Goal: Register for event/course

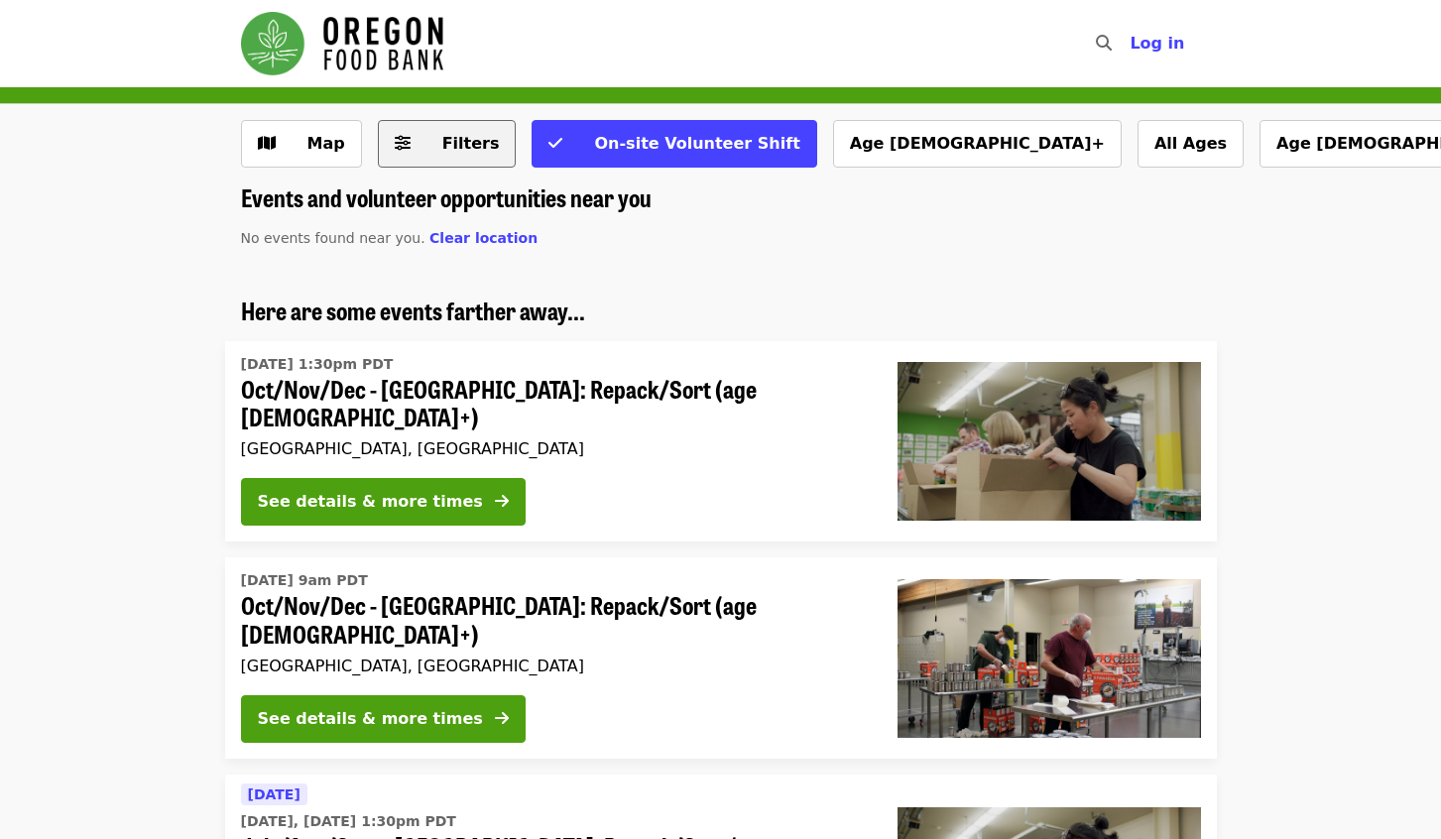
click at [460, 144] on span "Filters" at bounding box center [471, 143] width 58 height 19
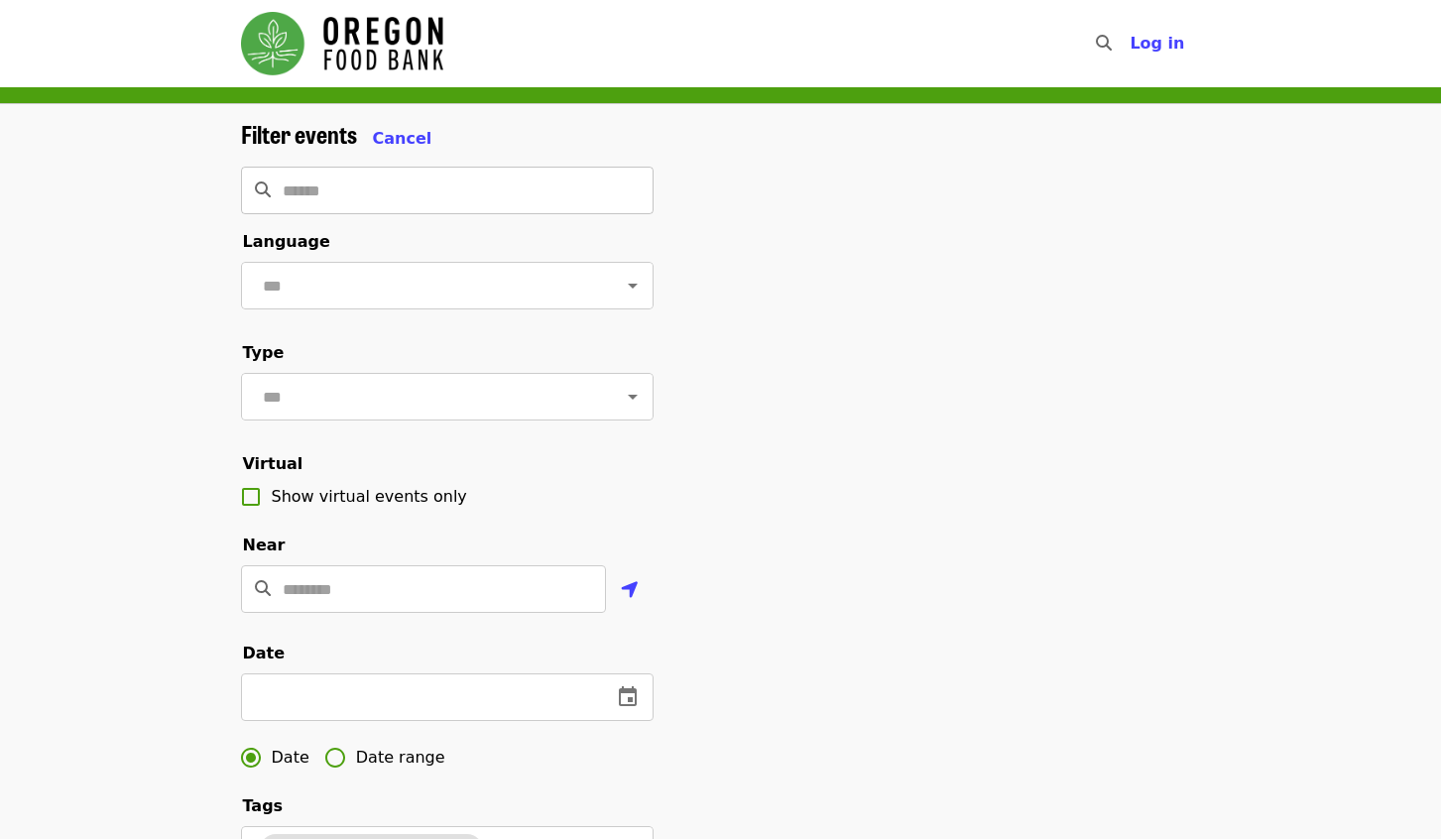
click at [441, 186] on input "Search" at bounding box center [468, 191] width 371 height 48
click at [426, 274] on input "text" at bounding box center [423, 286] width 332 height 38
click at [481, 336] on li "English" at bounding box center [439, 338] width 398 height 36
type input "*******"
click at [368, 409] on input "text" at bounding box center [423, 397] width 332 height 38
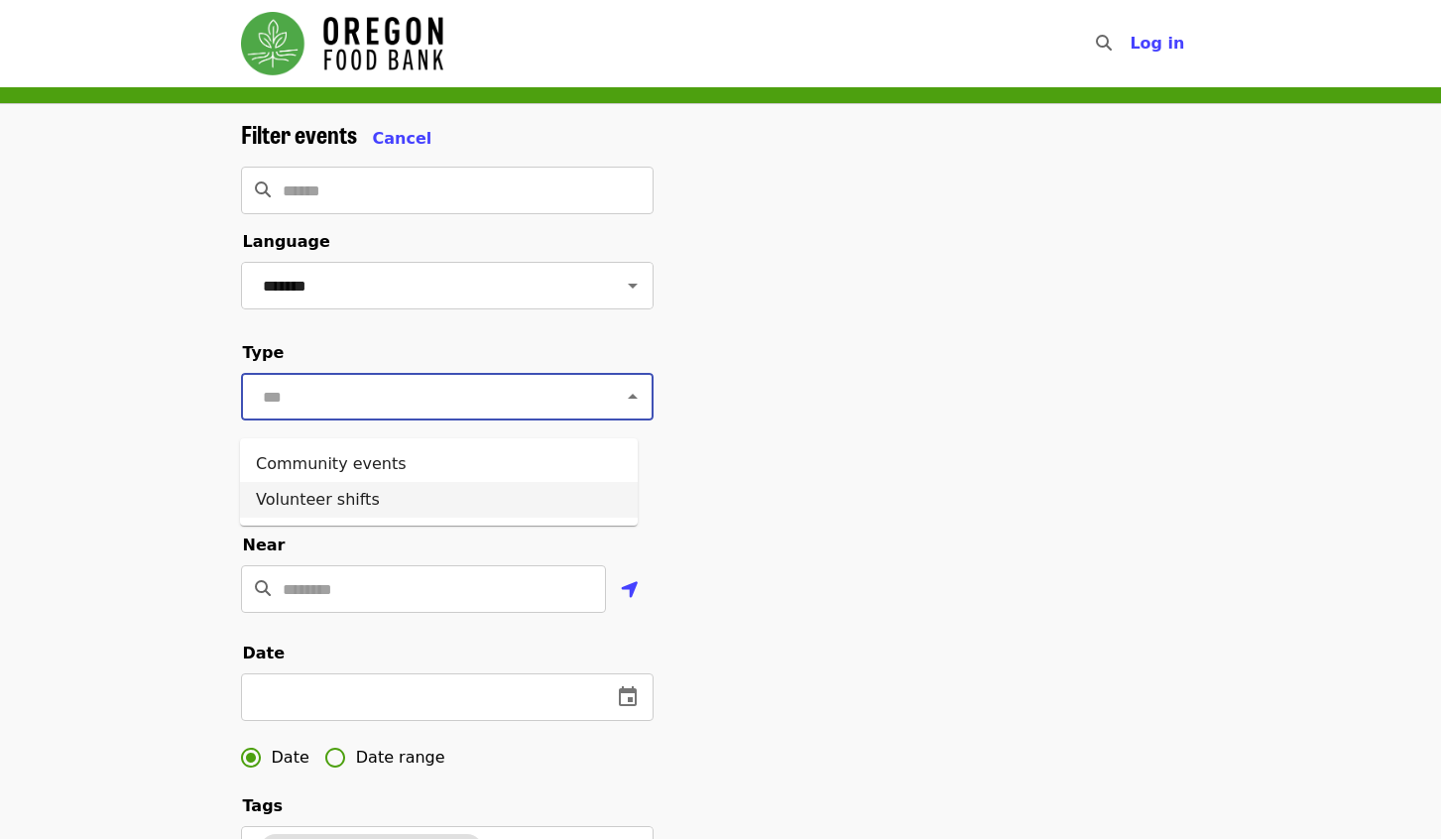
click at [398, 498] on li "Volunteer shifts" at bounding box center [439, 500] width 398 height 36
click at [410, 148] on button "Cancel" at bounding box center [402, 139] width 59 height 24
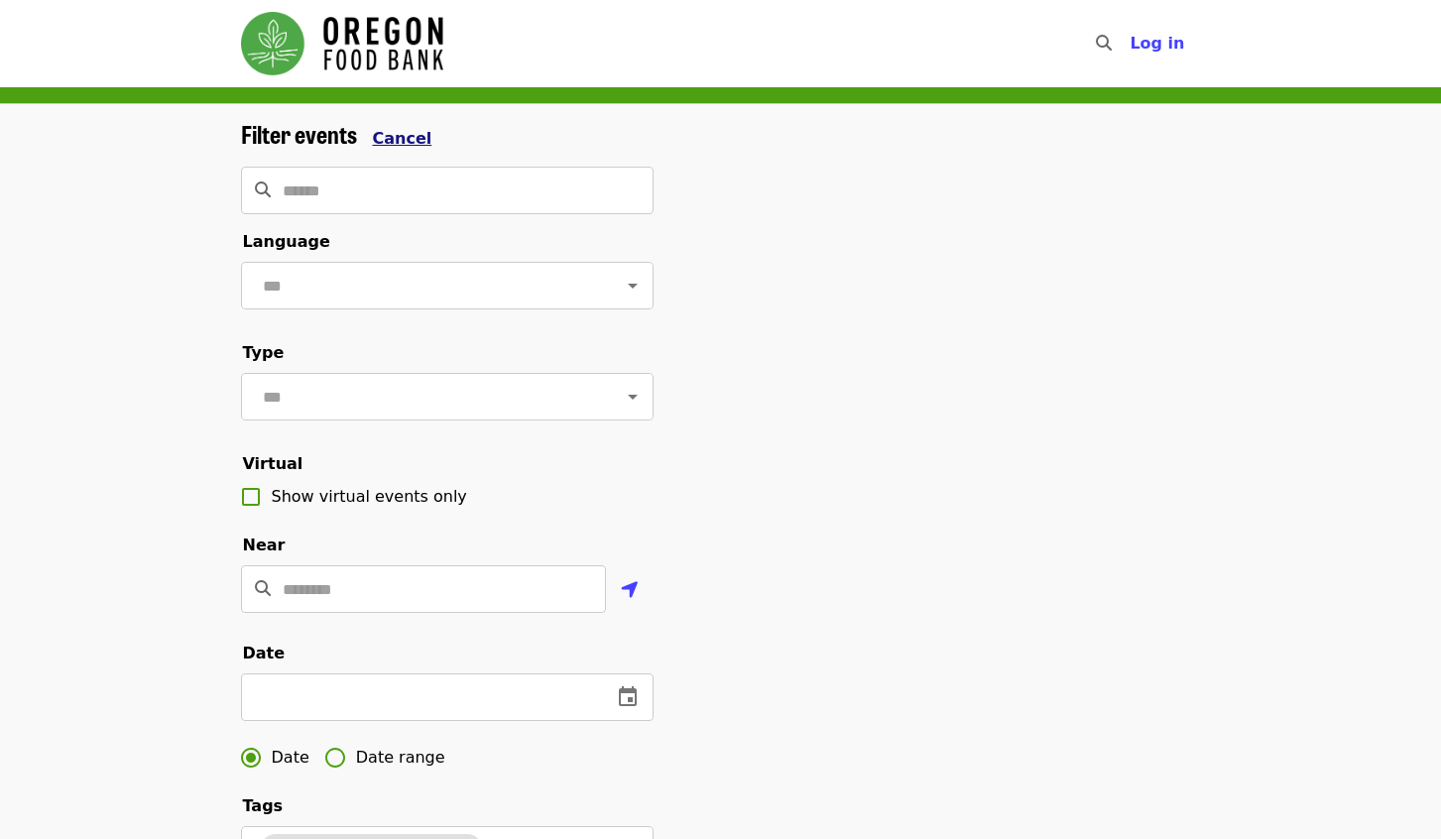
click at [396, 131] on span "Cancel" at bounding box center [402, 138] width 59 height 19
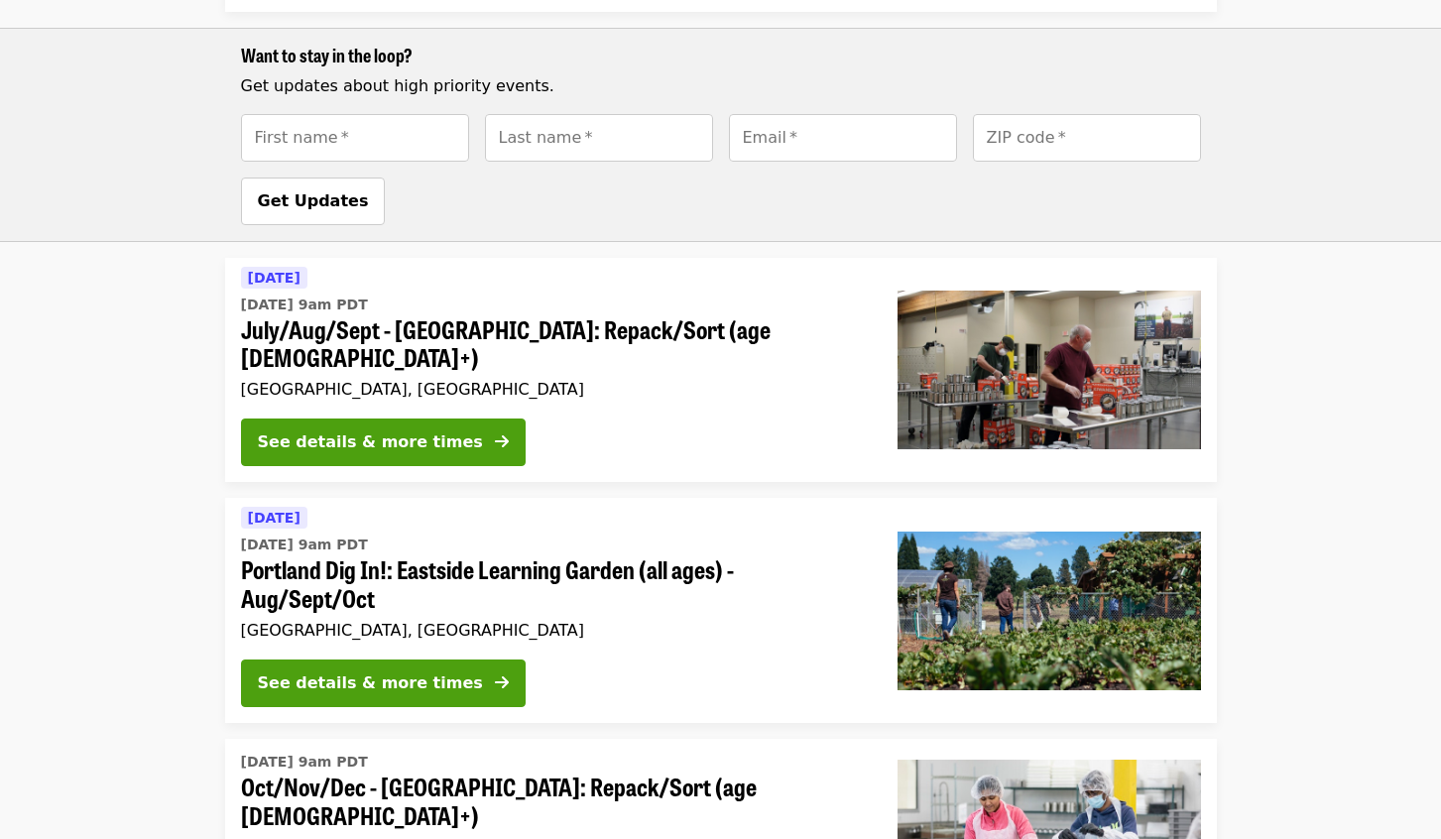
scroll to position [892, 0]
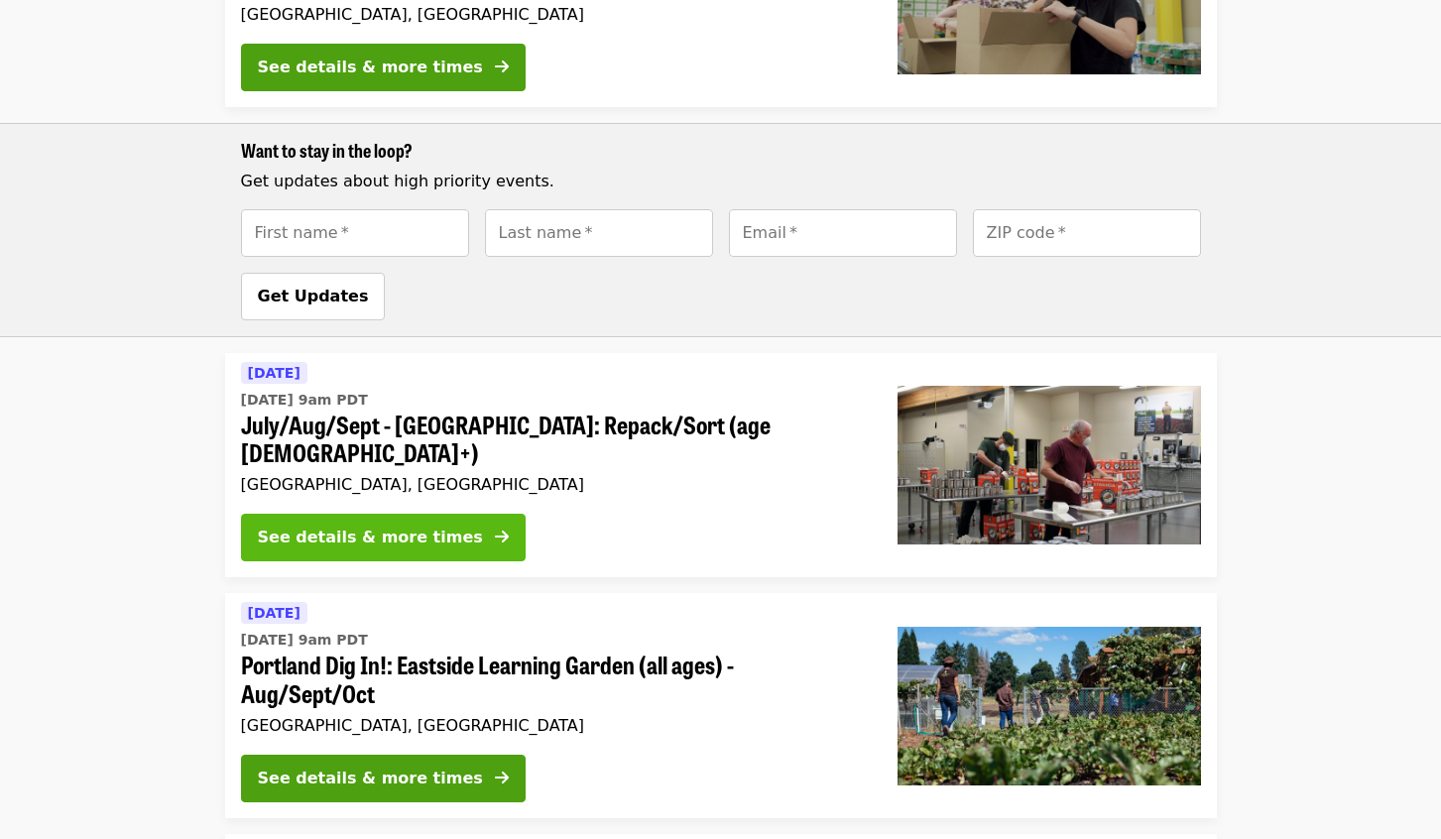
click at [411, 526] on div "See details & more times" at bounding box center [370, 538] width 225 height 24
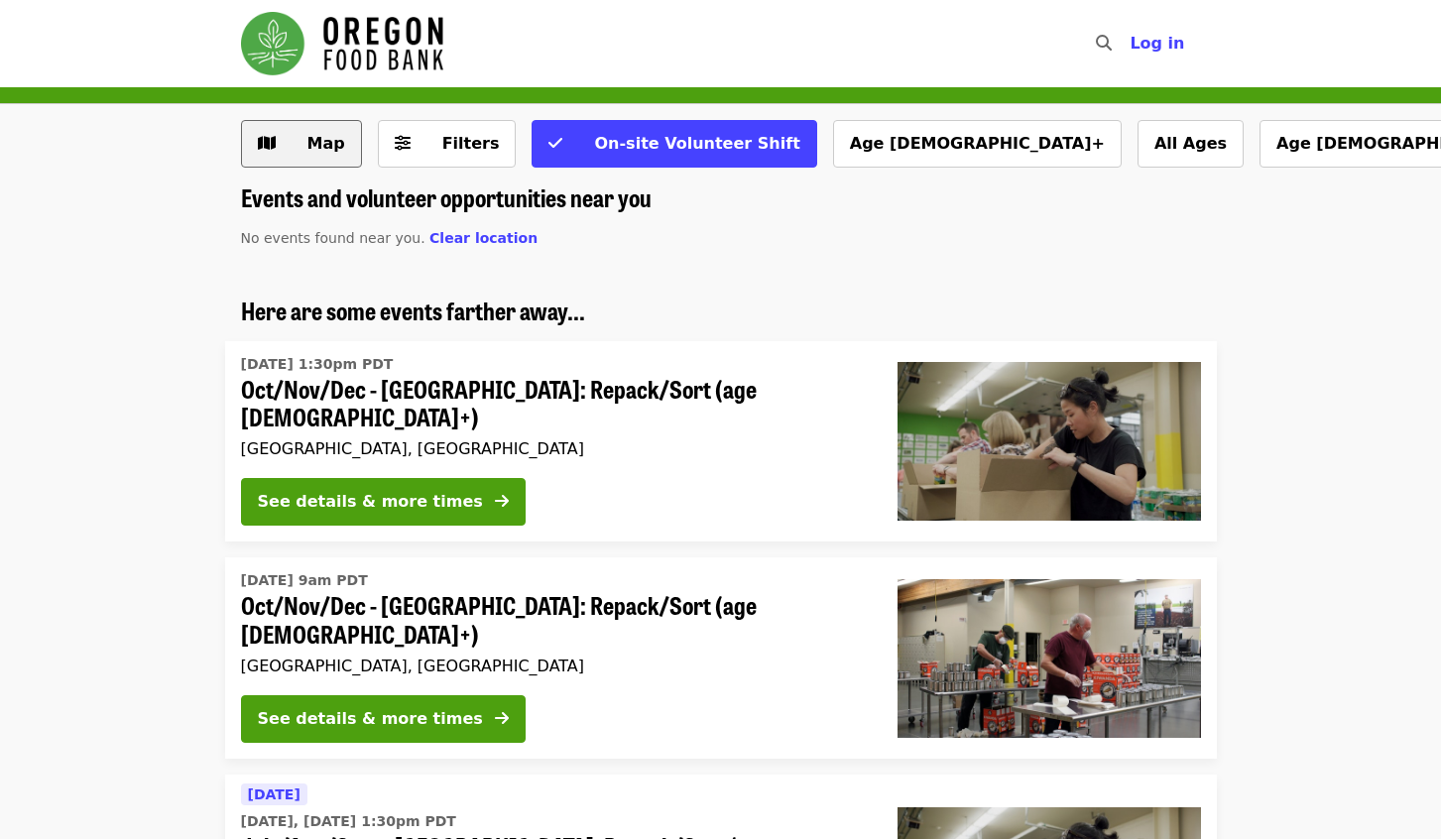
click at [308, 141] on span "Map" at bounding box center [326, 143] width 38 height 19
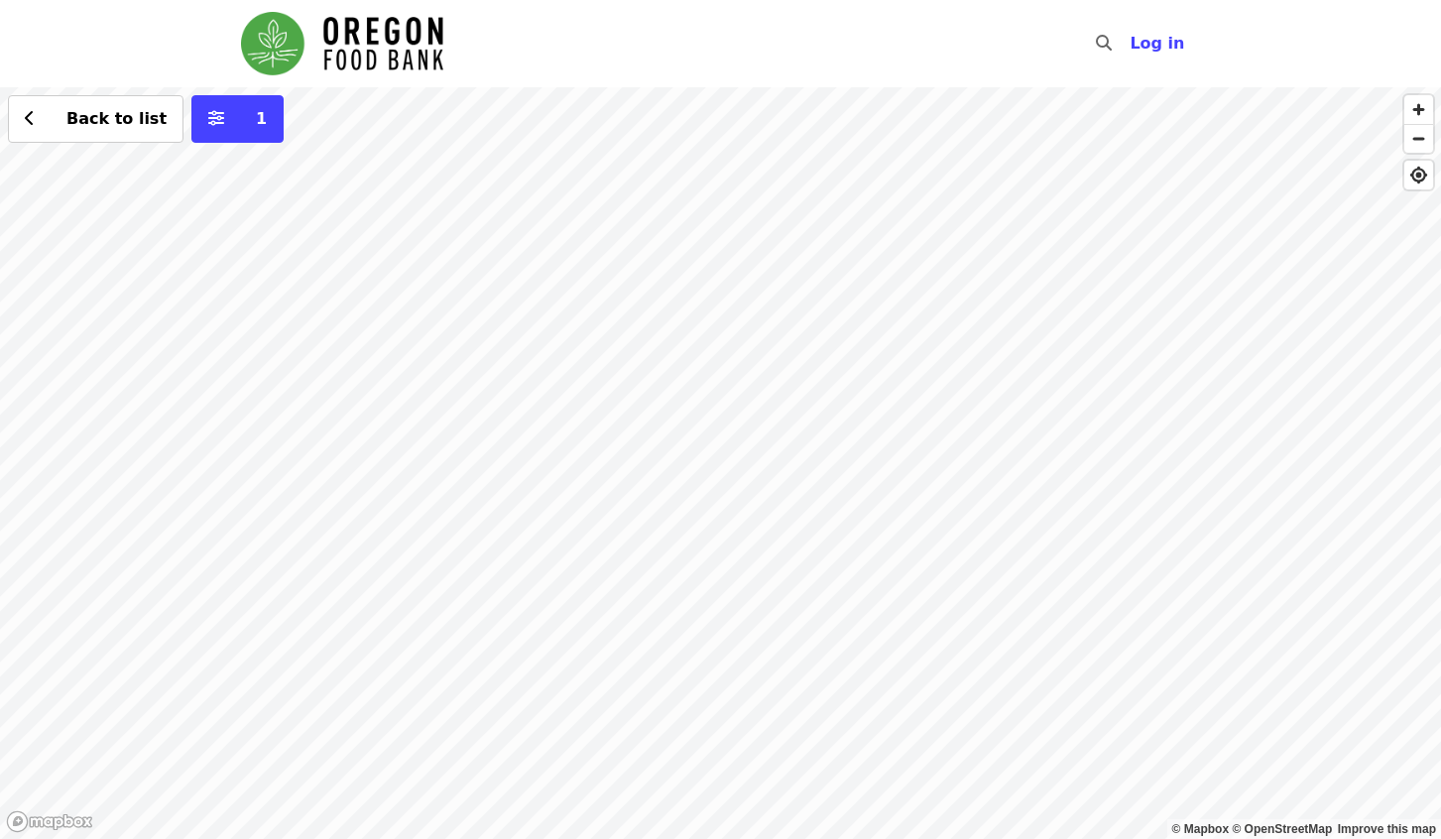
drag, startPoint x: 1051, startPoint y: 441, endPoint x: 602, endPoint y: 543, distance: 460.6
click at [605, 543] on div "Back to list 1" at bounding box center [720, 463] width 1441 height 752
drag, startPoint x: 892, startPoint y: 268, endPoint x: 892, endPoint y: 700, distance: 432.3
click at [892, 700] on div "Back to list 1" at bounding box center [720, 463] width 1441 height 752
click at [838, 444] on div "Back to list 1" at bounding box center [720, 463] width 1441 height 752
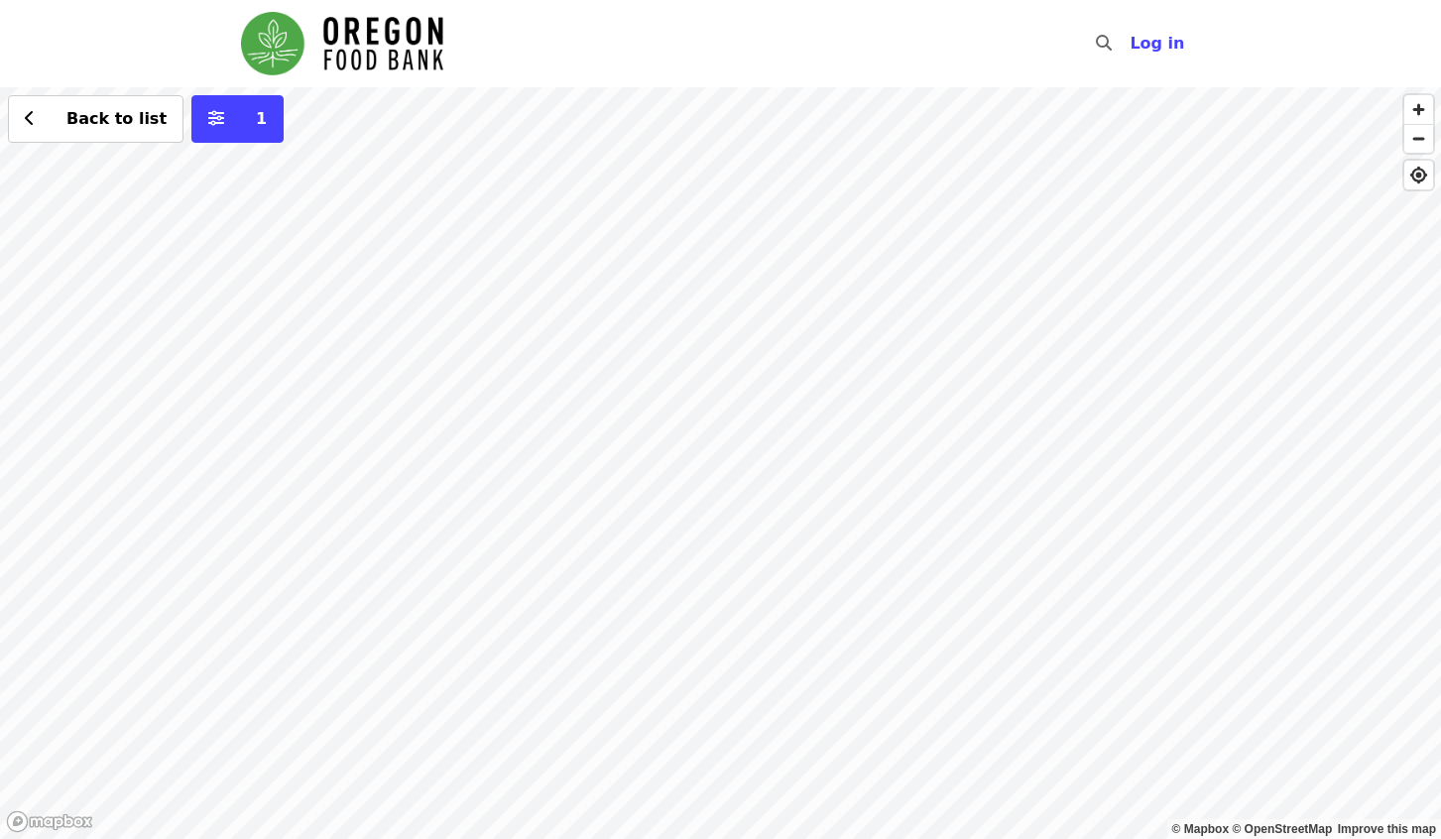
click at [675, 441] on div "Back to list 1" at bounding box center [720, 463] width 1441 height 752
click at [663, 464] on span "See 4 actions at this location" at bounding box center [674, 464] width 260 height 19
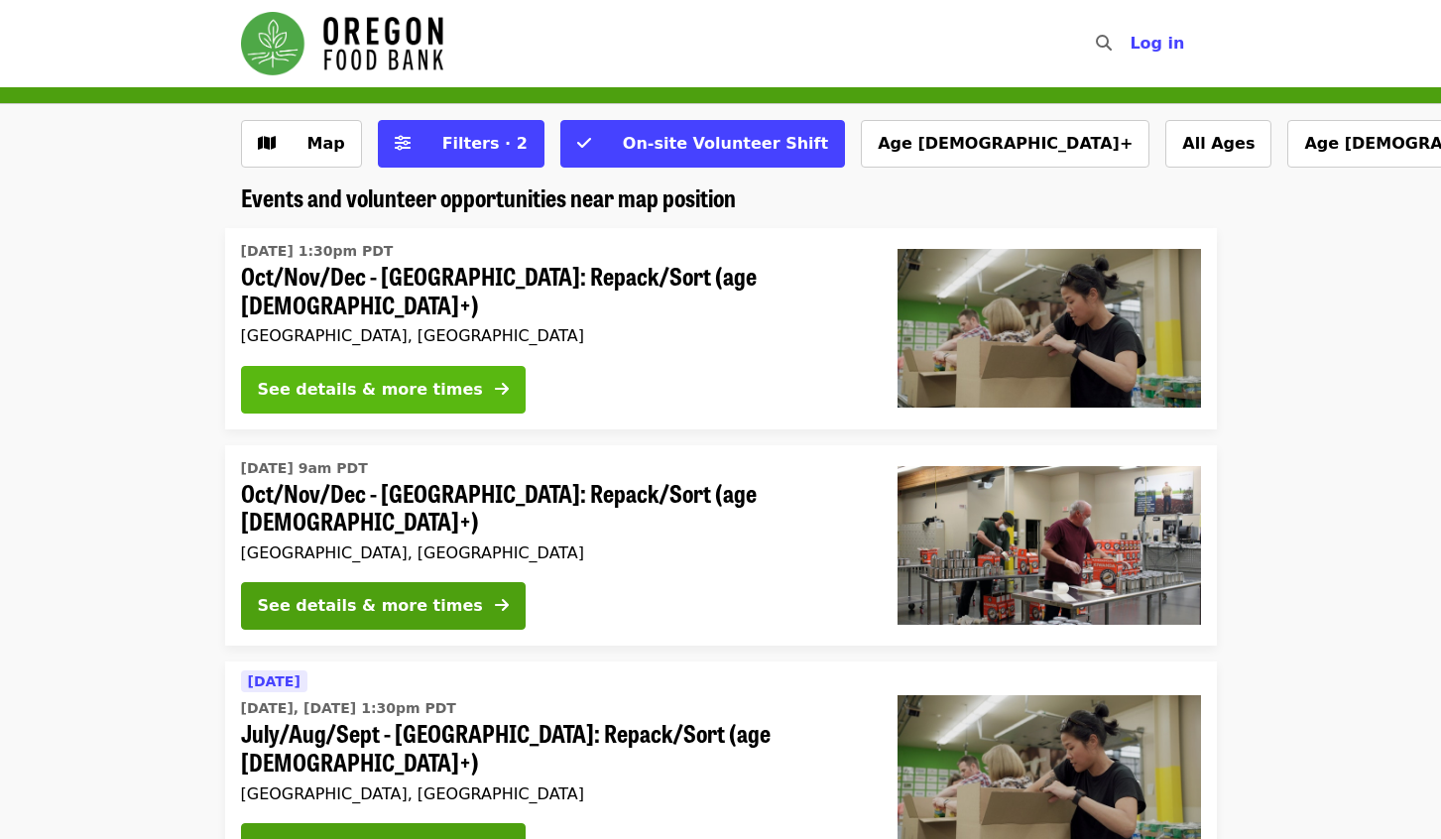
click at [333, 379] on div "See details & more times" at bounding box center [370, 390] width 225 height 24
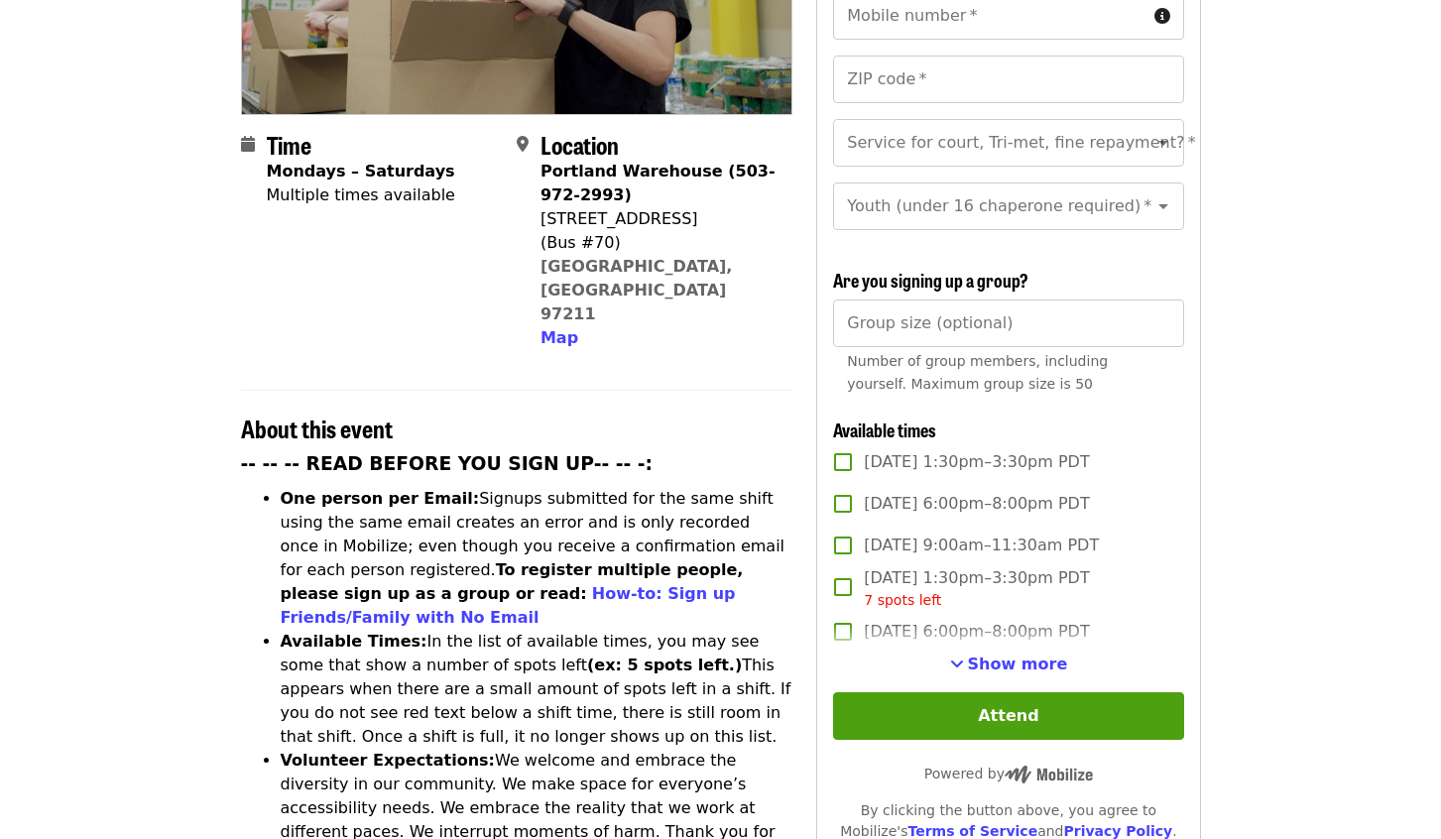
scroll to position [496, 0]
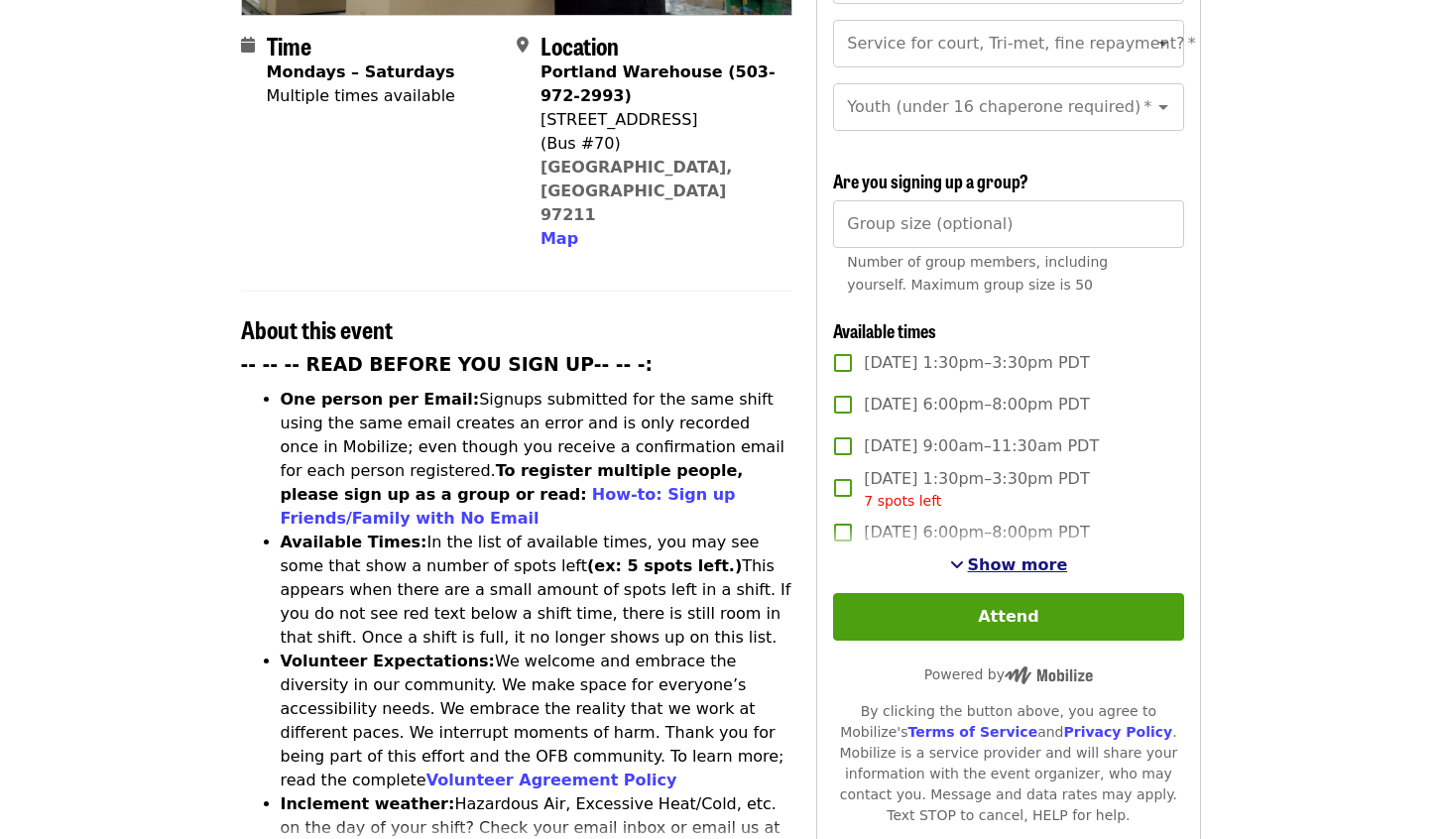
click at [994, 560] on span "Show more" at bounding box center [1018, 564] width 100 height 19
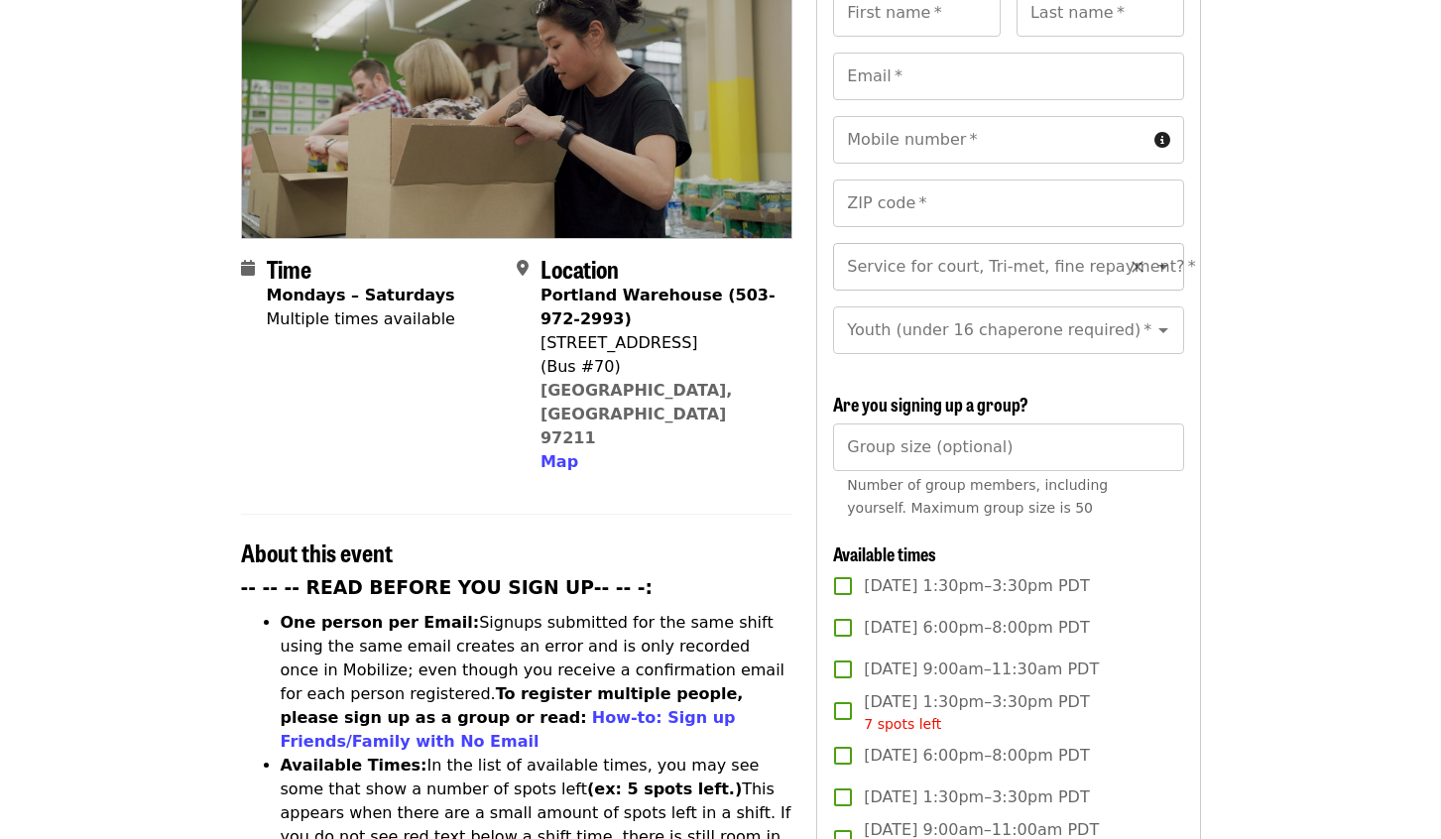
scroll to position [0, 0]
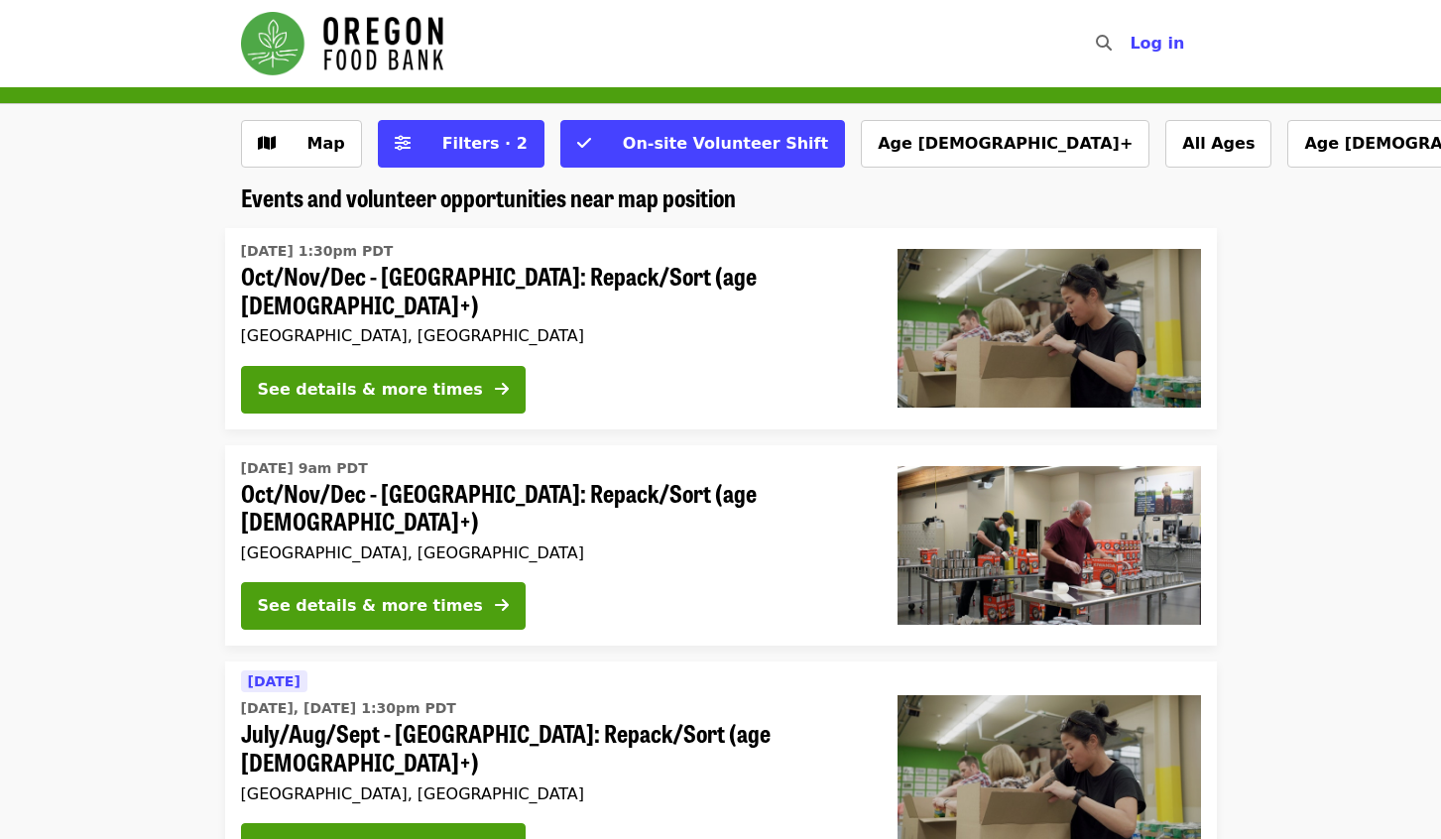
scroll to position [397, 0]
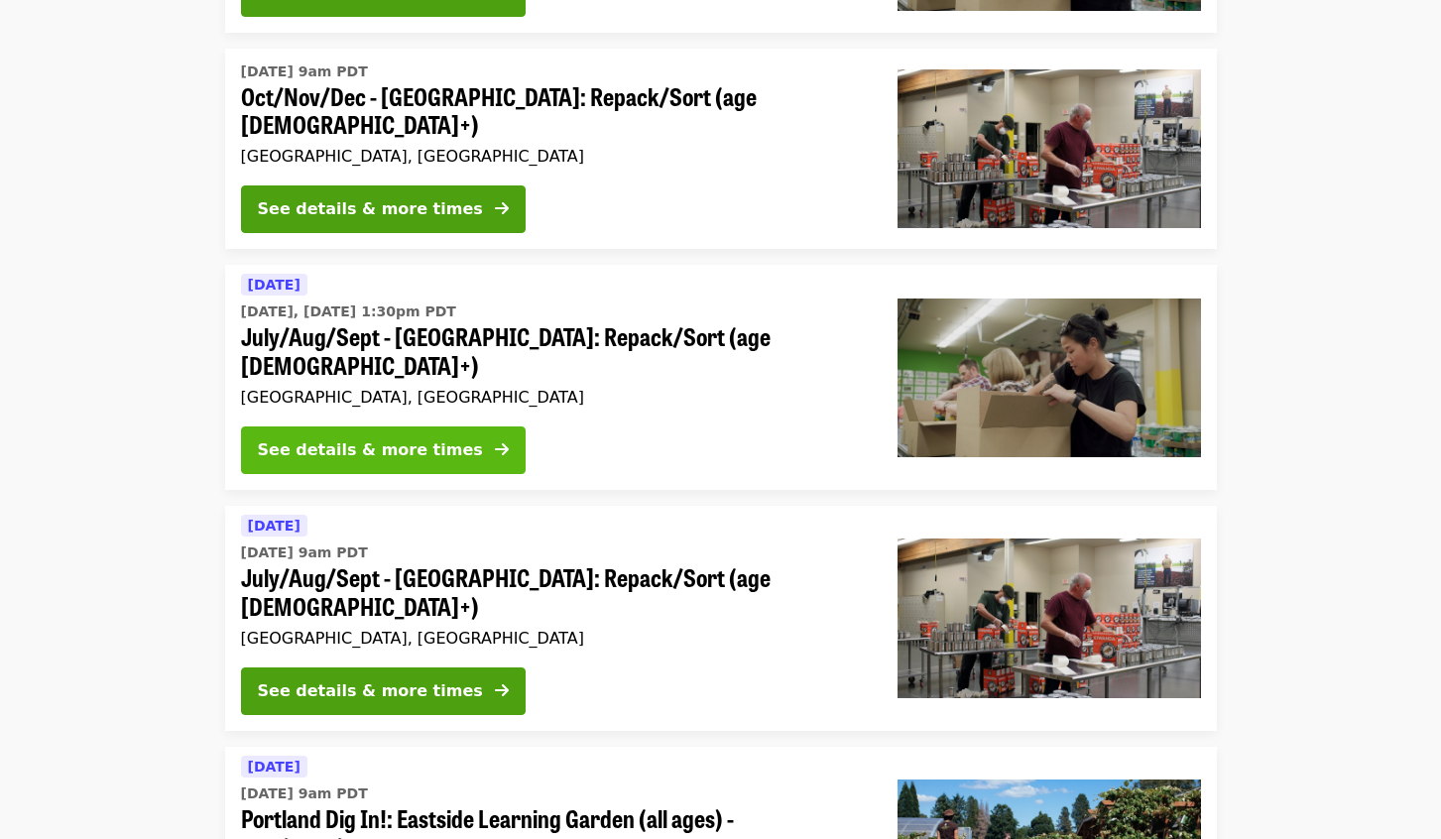
click at [365, 438] on div "See details & more times" at bounding box center [370, 450] width 225 height 24
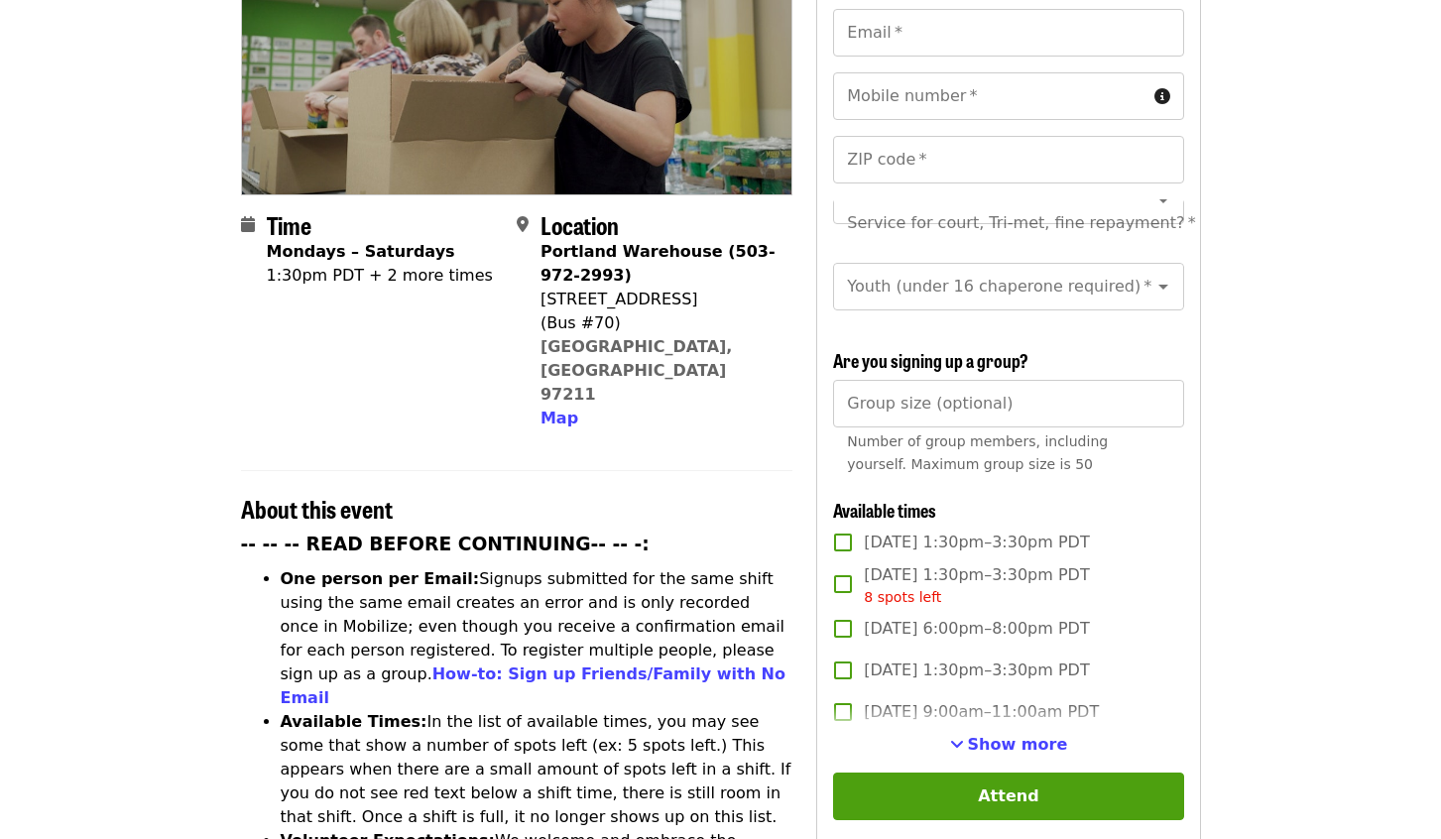
scroll to position [397, 0]
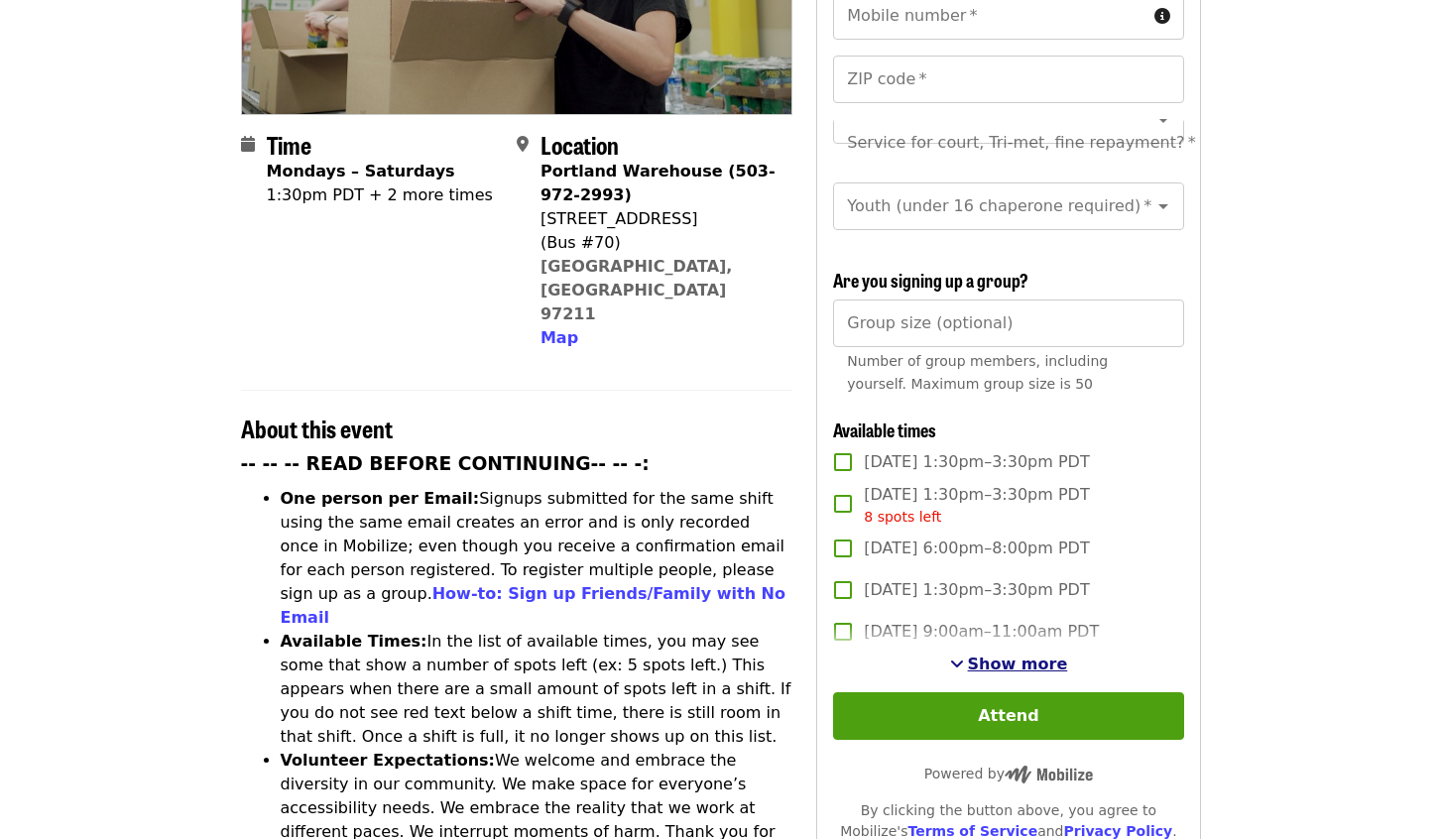
click at [997, 663] on span "Show more" at bounding box center [1018, 663] width 100 height 19
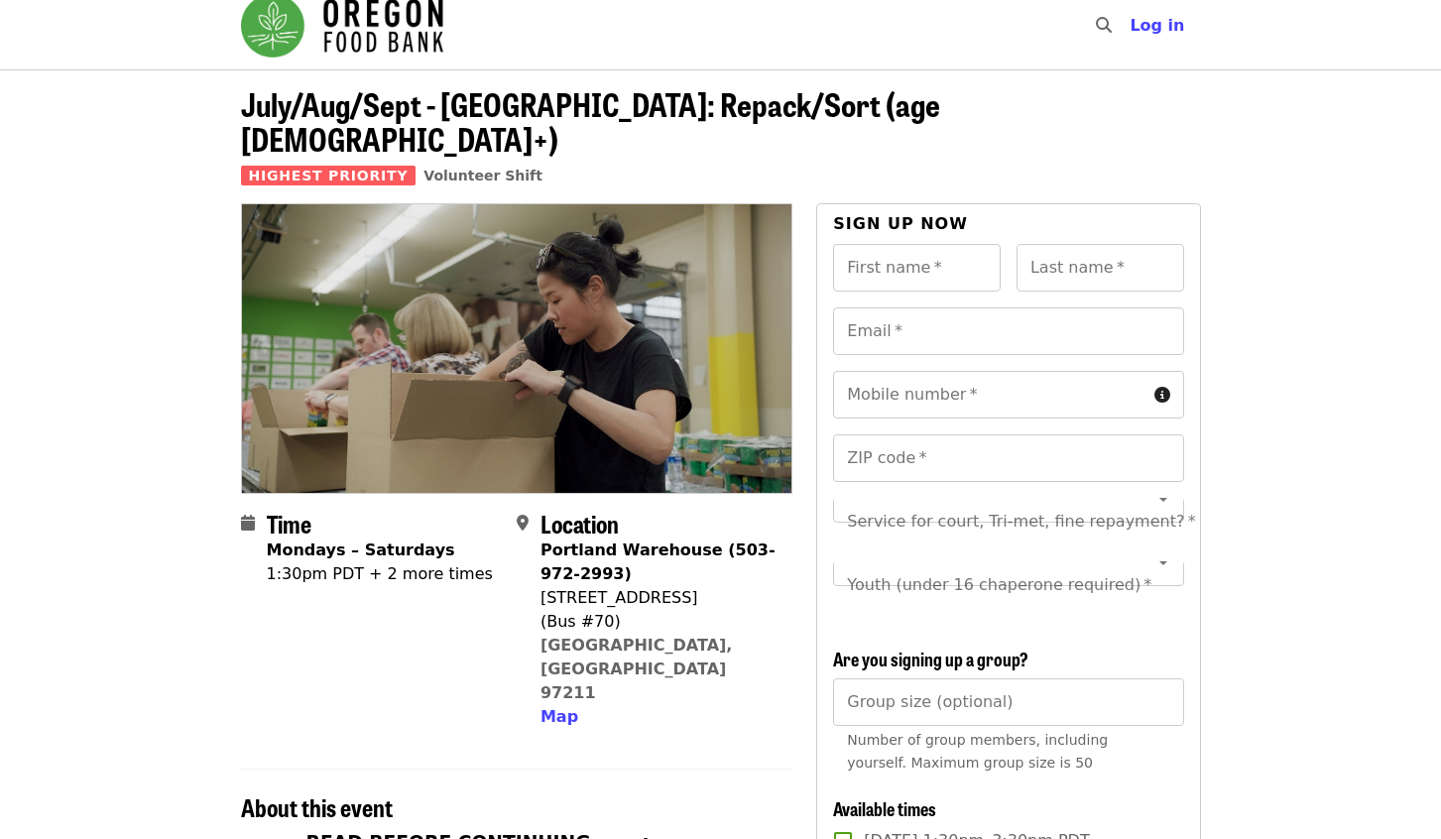
scroll to position [0, 0]
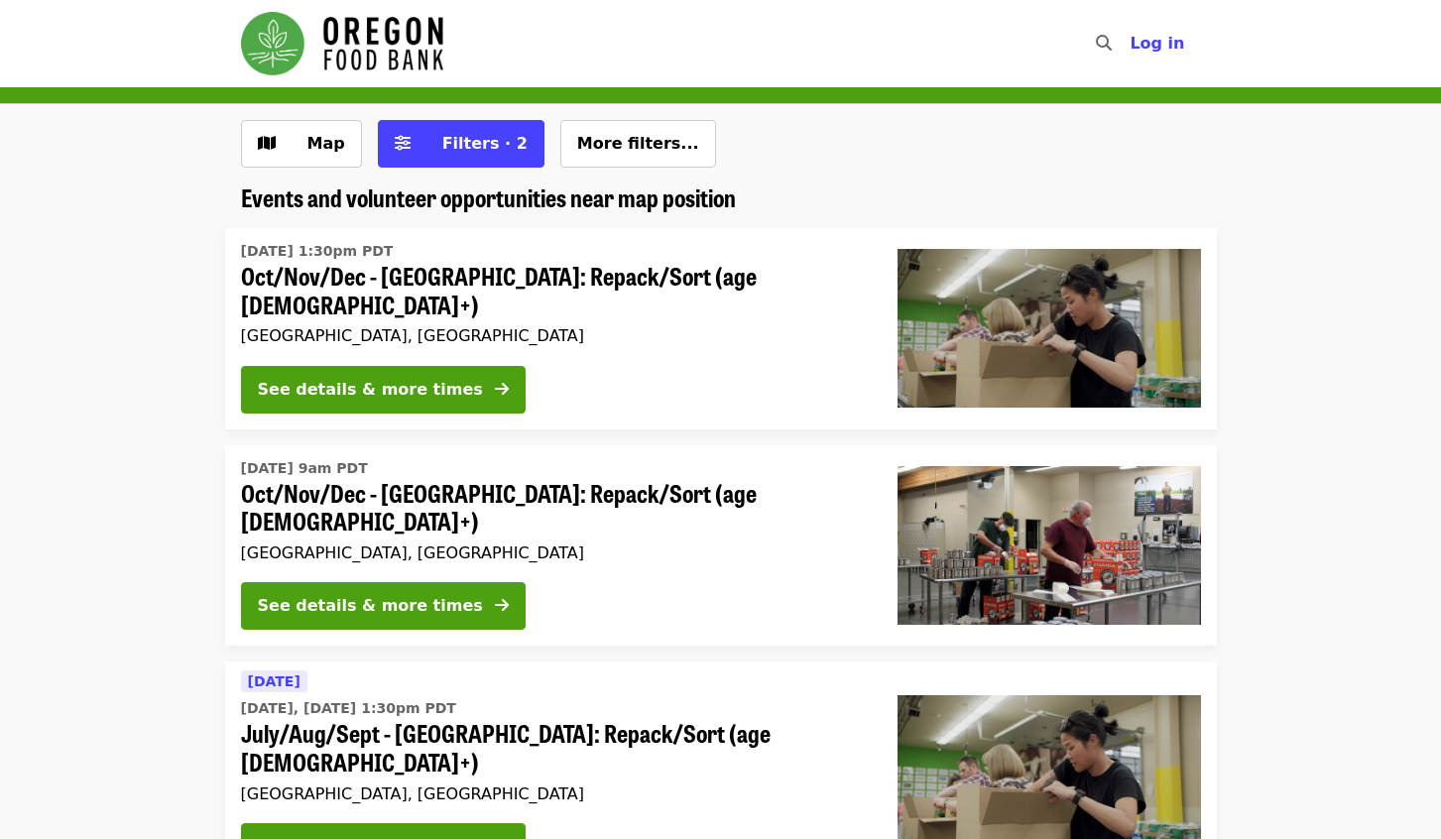
scroll to position [397, 0]
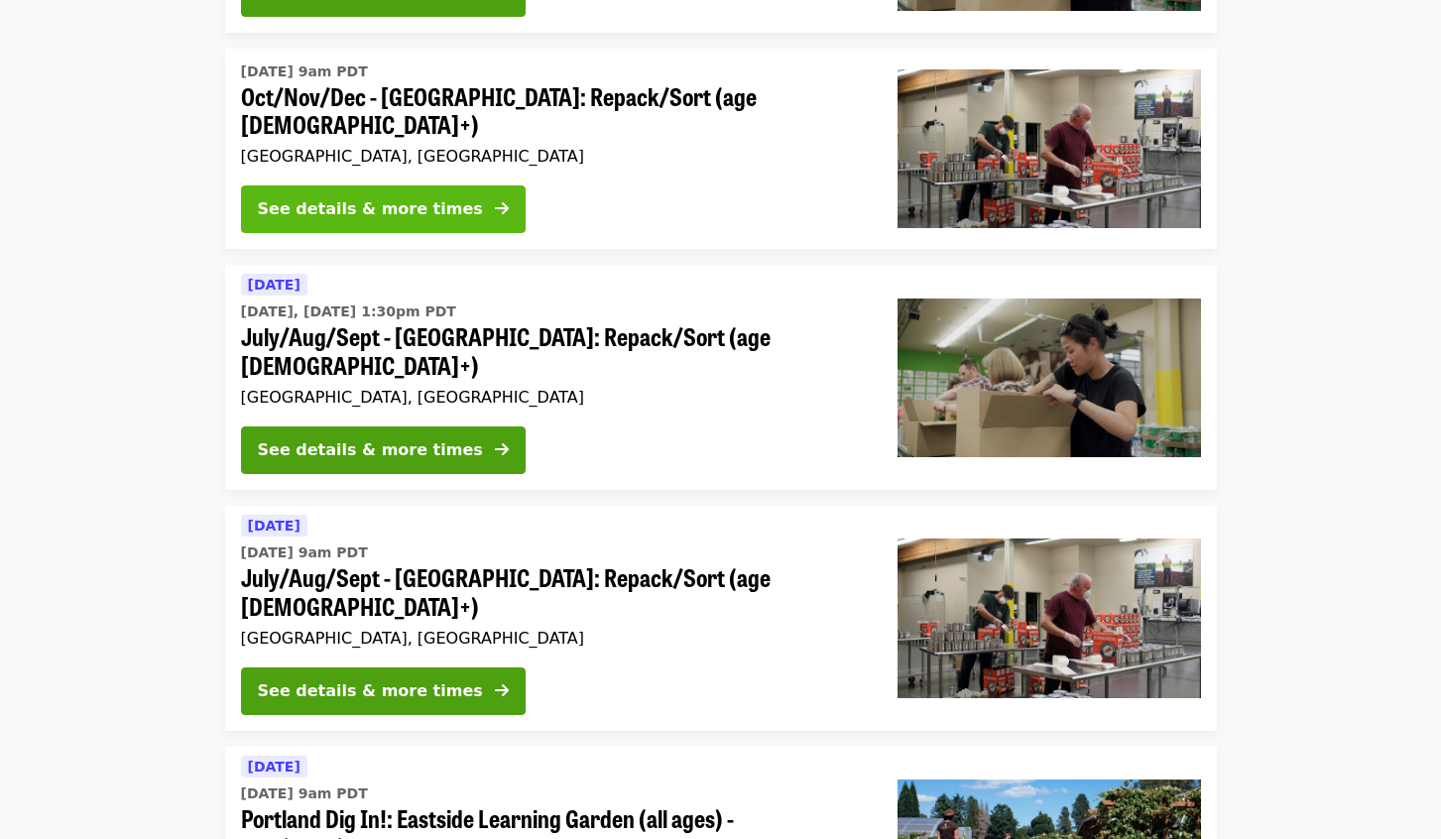
click at [340, 185] on button "See details & more times" at bounding box center [383, 209] width 285 height 48
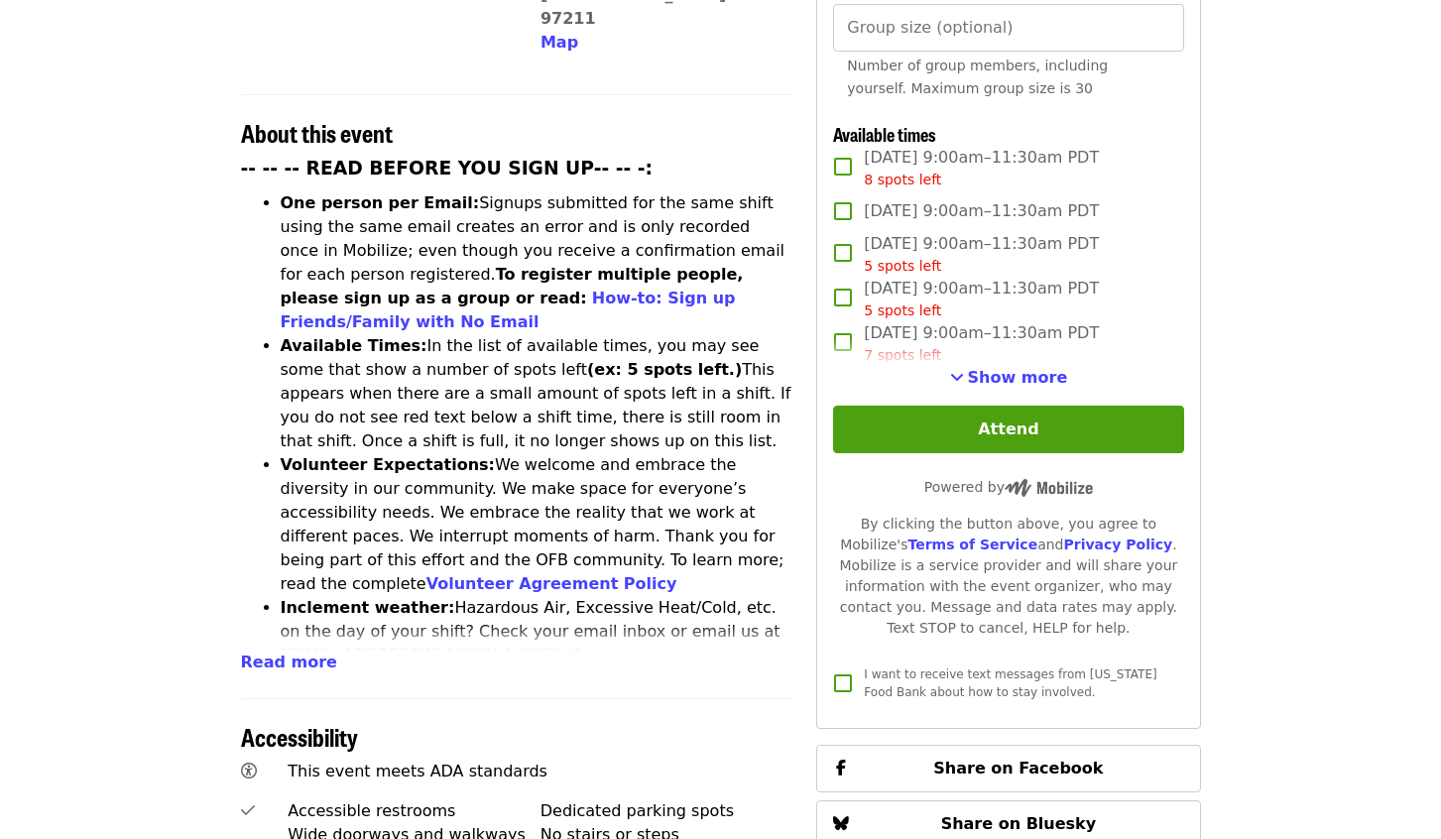
scroll to position [694, 0]
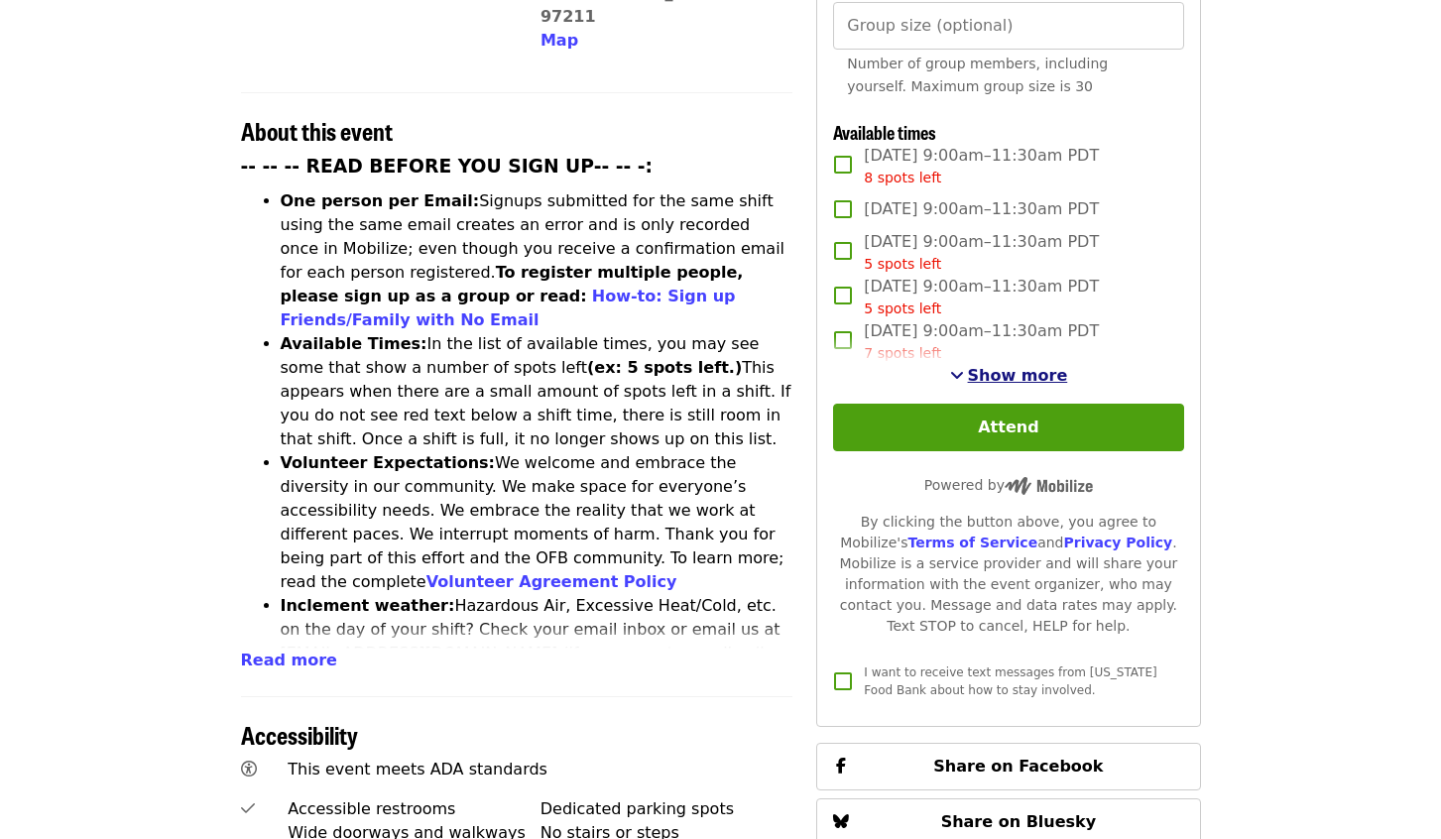
click at [1005, 376] on span "Show more" at bounding box center [1018, 375] width 100 height 19
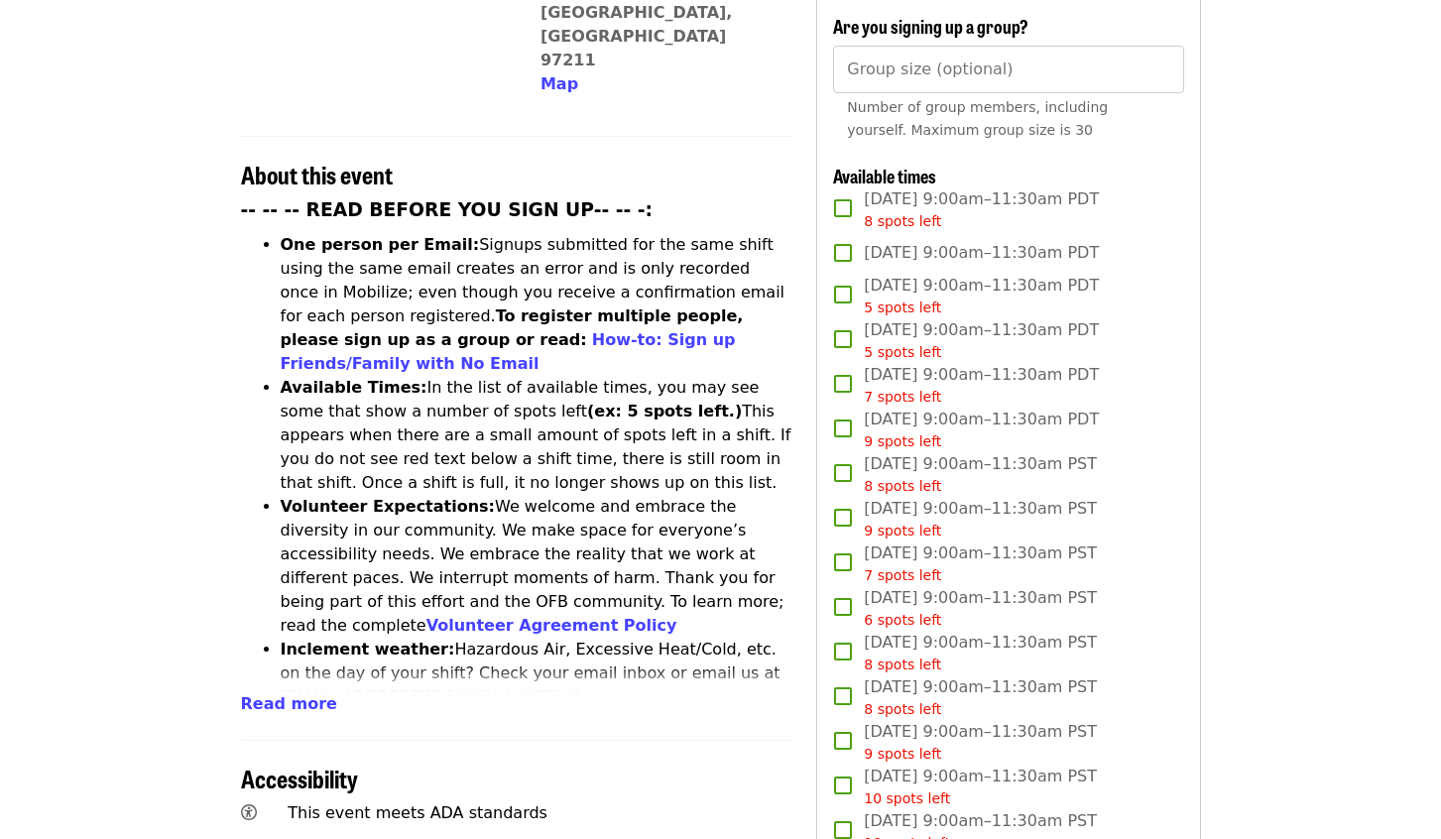
scroll to position [595, 0]
